Goal: Information Seeking & Learning: Compare options

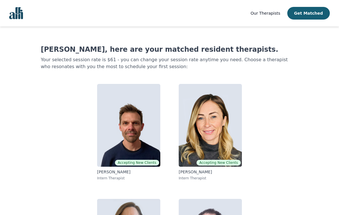
click at [228, 121] on img at bounding box center [210, 125] width 63 height 83
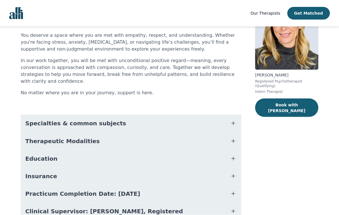
scroll to position [53, 0]
click at [237, 118] on button "Specialties & common subjects" at bounding box center [131, 122] width 221 height 17
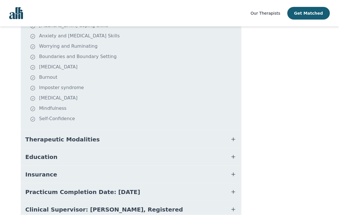
scroll to position [181, 0]
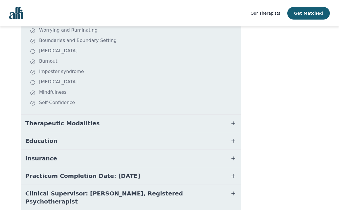
click at [236, 137] on icon "button" at bounding box center [233, 140] width 7 height 7
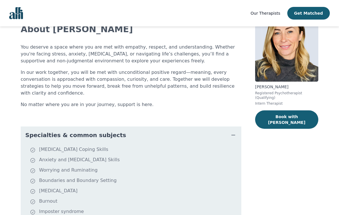
scroll to position [0, 0]
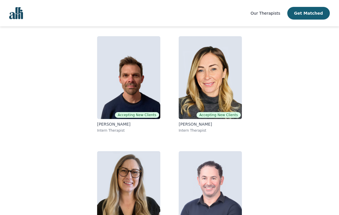
scroll to position [48, 0]
click at [145, 181] on img at bounding box center [128, 192] width 63 height 83
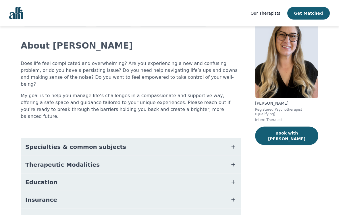
click at [233, 145] on icon "button" at bounding box center [233, 146] width 3 height 3
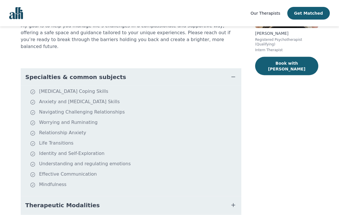
scroll to position [95, 0]
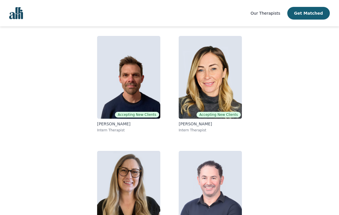
scroll to position [77, 0]
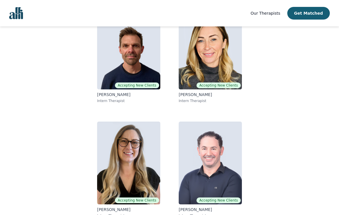
click at [228, 151] on img at bounding box center [210, 163] width 63 height 83
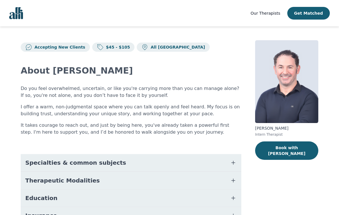
click at [228, 158] on button "Specialties & common subjects" at bounding box center [131, 162] width 221 height 17
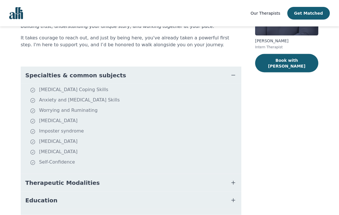
scroll to position [88, 0]
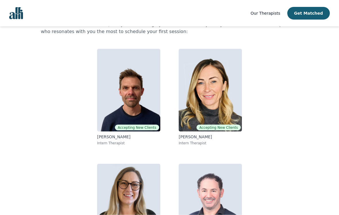
scroll to position [35, 0]
click at [137, 110] on img at bounding box center [128, 90] width 63 height 83
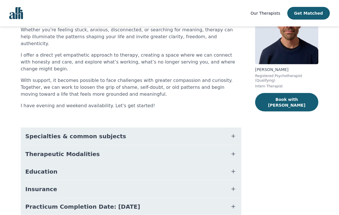
scroll to position [59, 0]
click at [235, 134] on icon "button" at bounding box center [233, 135] width 3 height 3
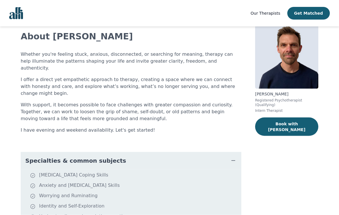
scroll to position [0, 0]
